Goal: Transaction & Acquisition: Purchase product/service

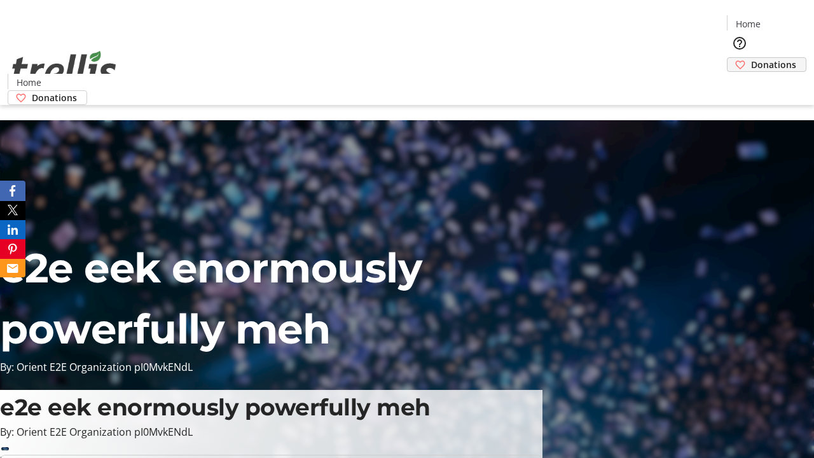
click at [751, 58] on span "Donations" at bounding box center [773, 64] width 45 height 13
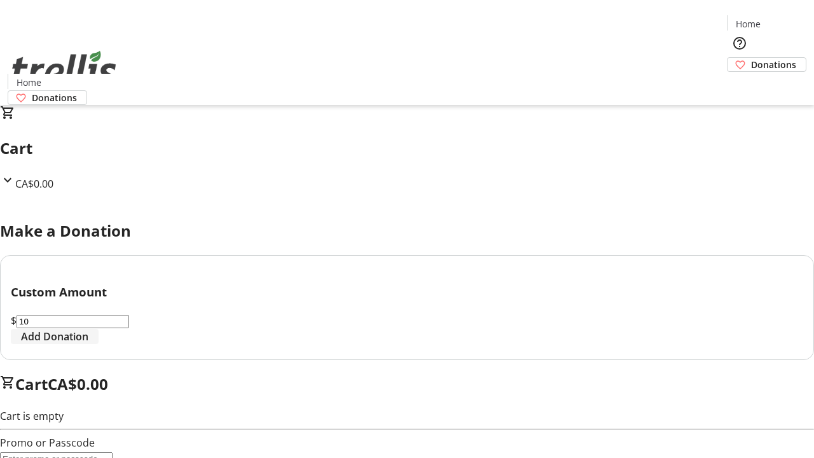
click at [88, 344] on span "Add Donation" at bounding box center [54, 336] width 67 height 15
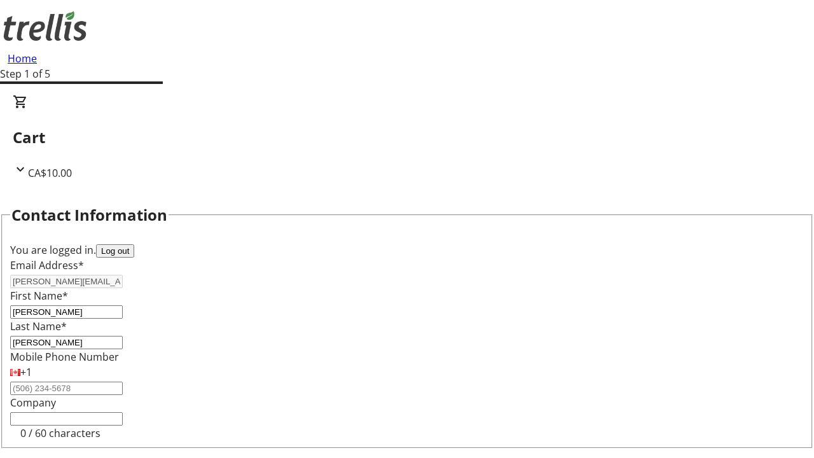
select select "CA"
type input "[STREET_ADDRESS][PERSON_NAME]"
type input "Kelowna"
select select "BC"
type input "Kelowna"
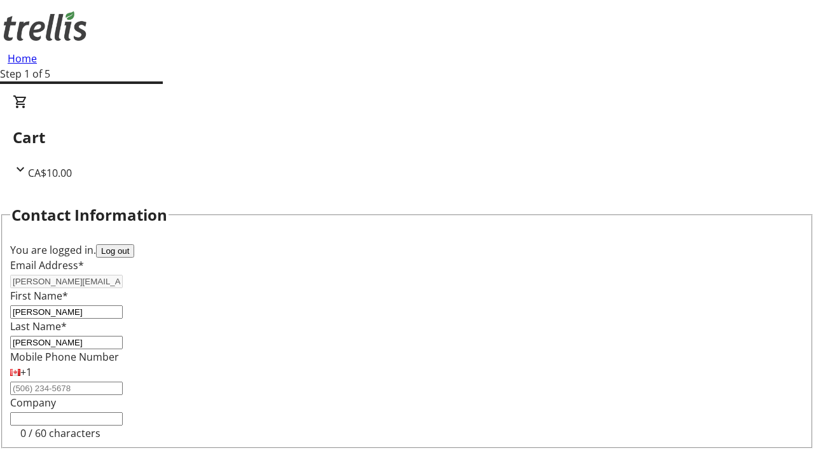
type input "V1Y 0C2"
